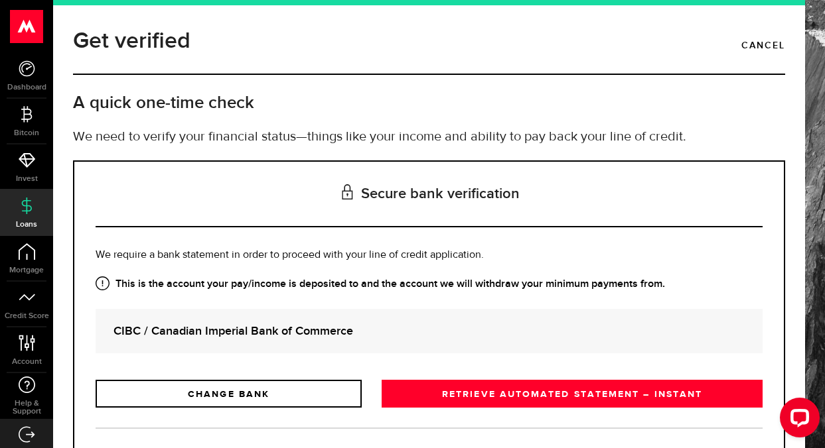
click at [494, 352] on div "CIBC / Canadian Imperial Bank of Commerce" at bounding box center [429, 331] width 667 height 44
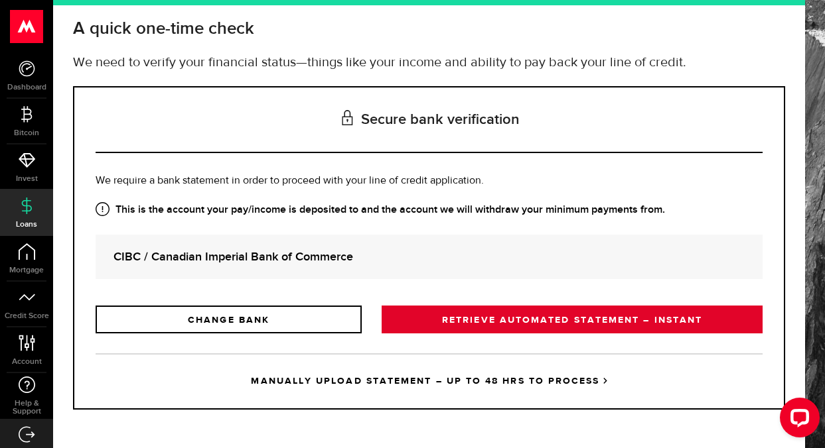
click at [509, 322] on link "RETRIEVE AUTOMATED STATEMENT – INSTANT" at bounding box center [571, 320] width 381 height 28
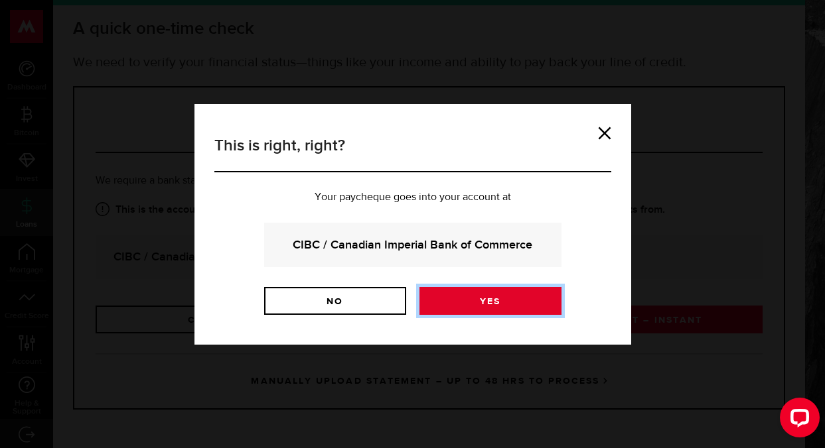
click at [498, 309] on link "Yes" at bounding box center [490, 301] width 142 height 28
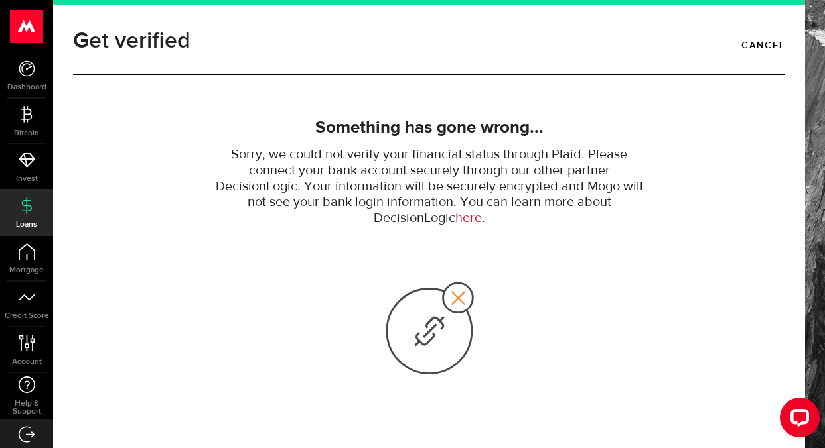
click at [465, 216] on link "here" at bounding box center [468, 219] width 27 height 14
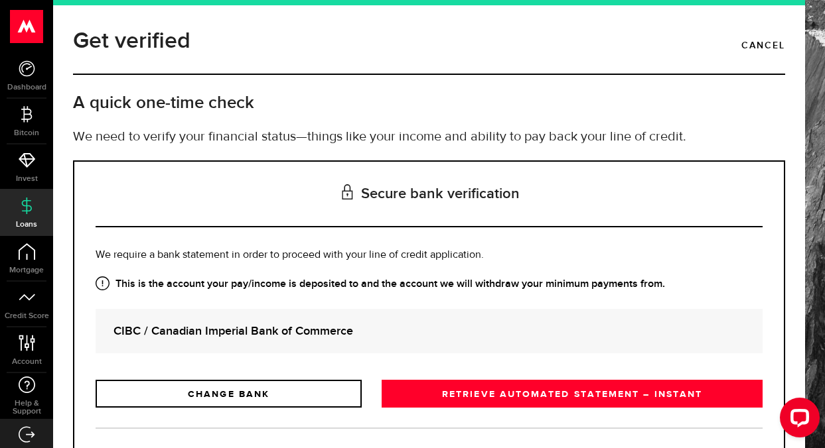
scroll to position [74, 0]
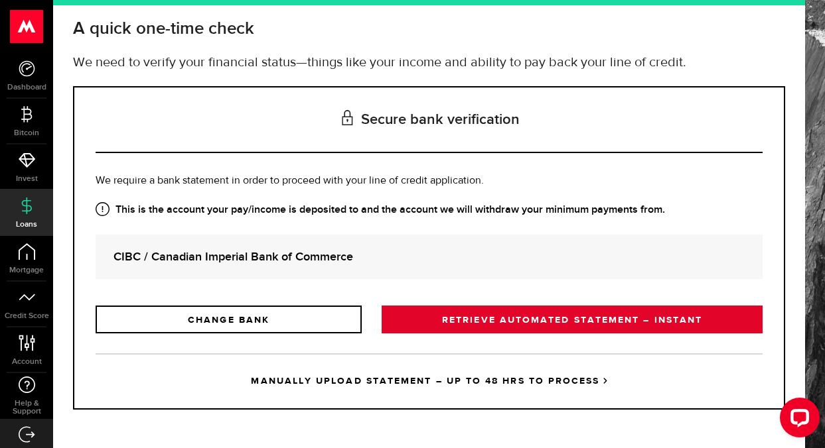
click at [485, 325] on link "RETRIEVE AUTOMATED STATEMENT – INSTANT" at bounding box center [571, 320] width 381 height 28
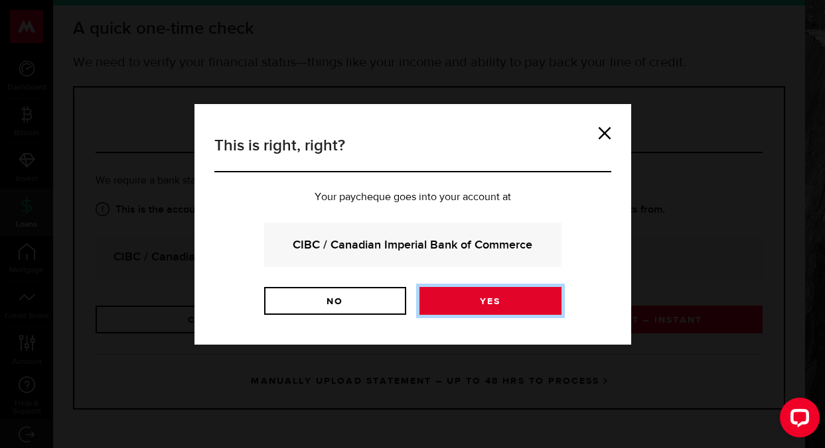
click at [494, 301] on link "Yes" at bounding box center [490, 301] width 142 height 28
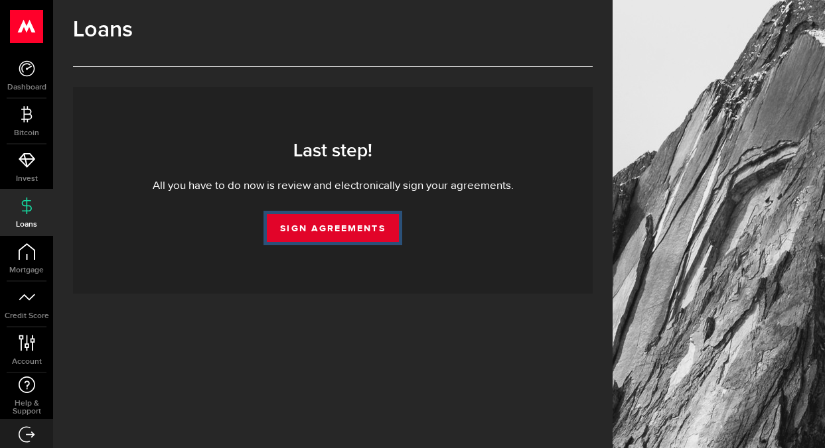
click at [356, 221] on link "Sign Agreements" at bounding box center [332, 228] width 131 height 28
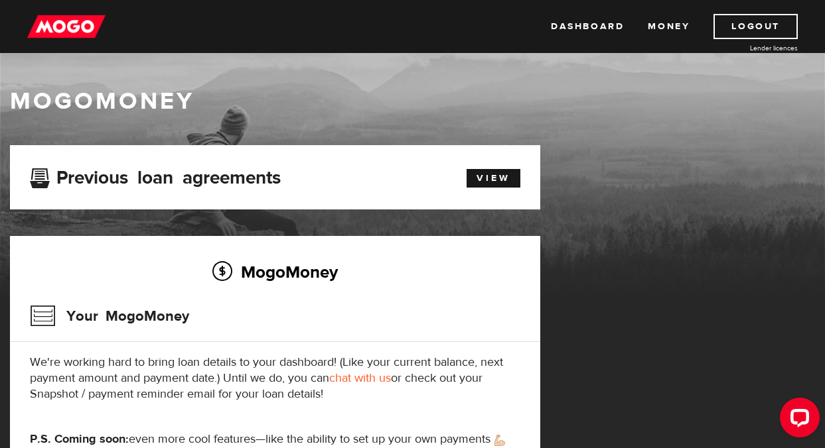
click at [518, 276] on h2 "MogoMoney" at bounding box center [275, 272] width 490 height 28
